Goal: Task Accomplishment & Management: Manage account settings

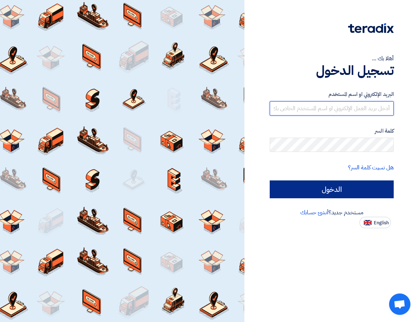
type input "hendsabry@wifi-stores.com"
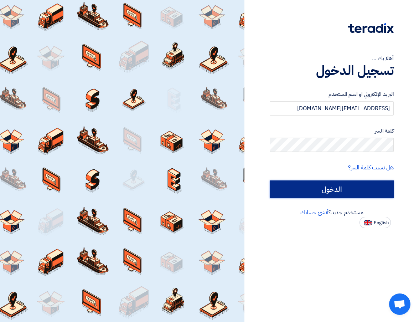
click at [366, 186] on input "الدخول" at bounding box center [332, 189] width 124 height 18
type input "Sign in"
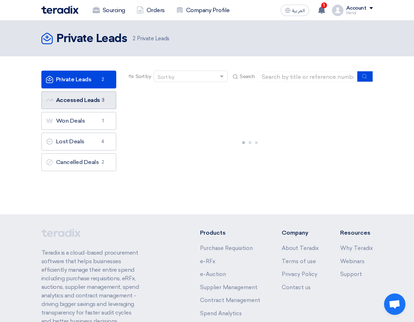
click at [85, 102] on link "Accessed Leads Accessed Leads 3" at bounding box center [78, 100] width 75 height 18
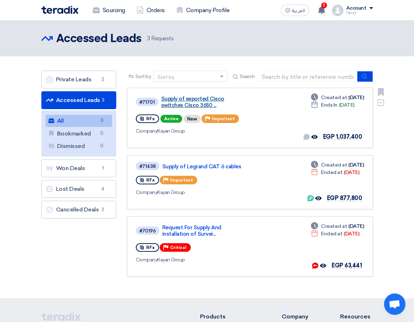
click at [189, 103] on link "Supply of exported Cisco switches Cisco 3650 ..." at bounding box center [204, 102] width 86 height 13
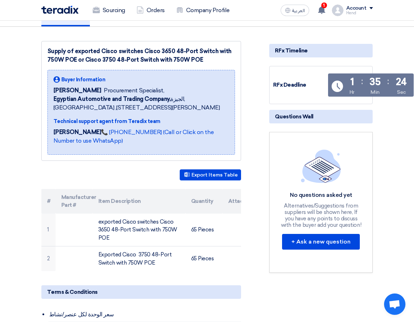
scroll to position [36, 0]
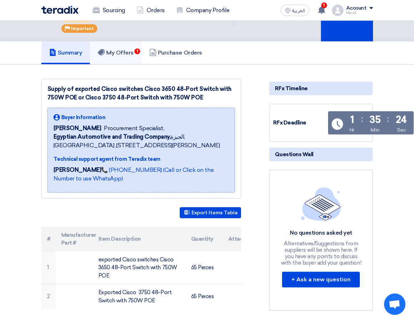
click at [128, 52] on h5 "My Offers 1" at bounding box center [116, 52] width 36 height 7
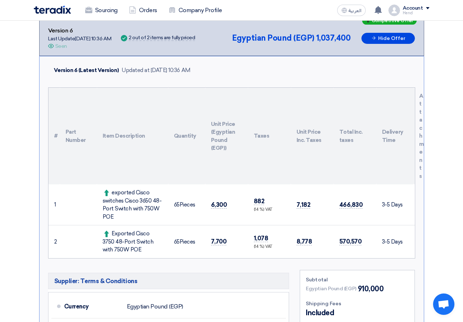
scroll to position [178, 0]
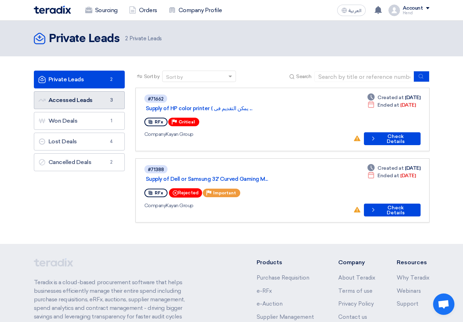
click at [83, 103] on link "Accessed Leads Accessed Leads 3" at bounding box center [79, 100] width 91 height 18
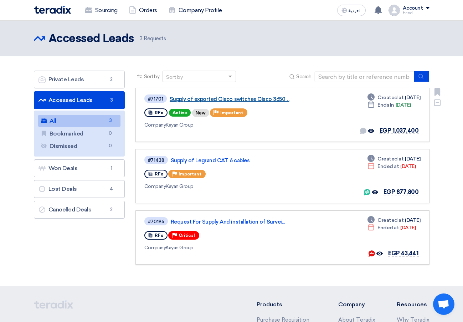
click at [233, 99] on link "Supply of exported Cisco switches Cisco 3650 ..." at bounding box center [259, 99] width 178 height 6
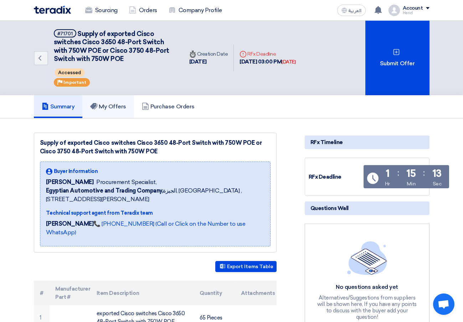
click at [116, 113] on link "My Offers" at bounding box center [108, 106] width 52 height 23
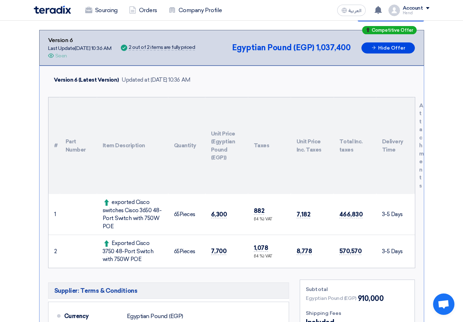
scroll to position [250, 0]
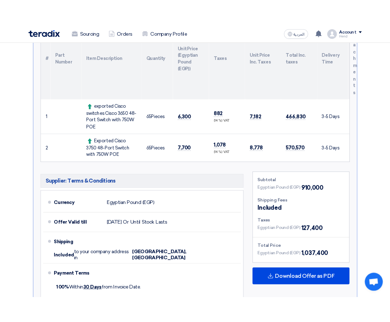
scroll to position [214, 0]
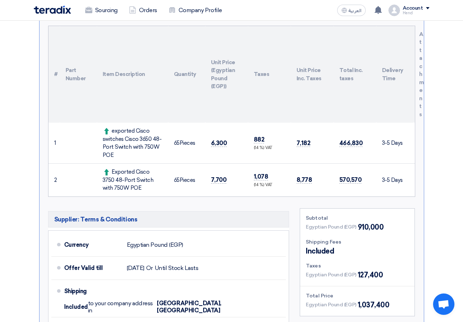
click at [269, 99] on th "Taxes" at bounding box center [269, 74] width 43 height 97
